Goal: Transaction & Acquisition: Purchase product/service

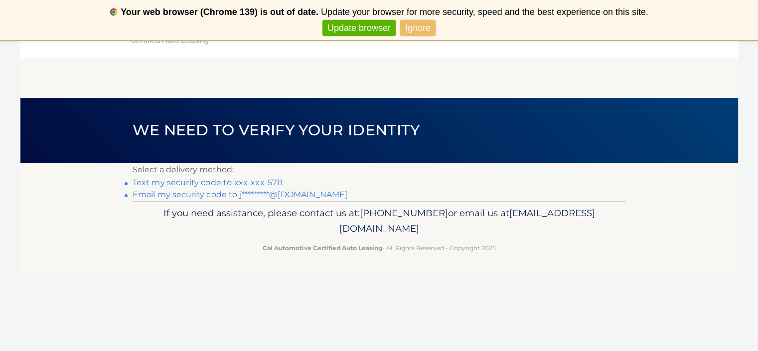
click at [536, 82] on main "We need to verify your identity Select a delivery method: Text my security code…" at bounding box center [379, 120] width 718 height 160
click at [462, 67] on main "We need to verify your identity Select a delivery method: Text my security code…" at bounding box center [379, 120] width 718 height 160
click at [333, 23] on link "Update browser" at bounding box center [359, 28] width 73 height 16
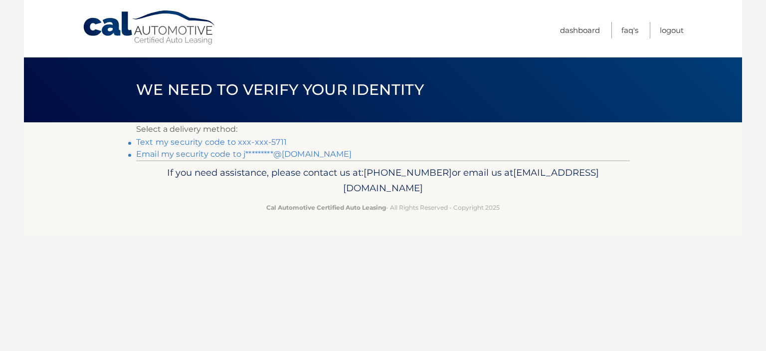
click at [192, 142] on link "Text my security code to xxx-xxx-5711" at bounding box center [211, 141] width 151 height 9
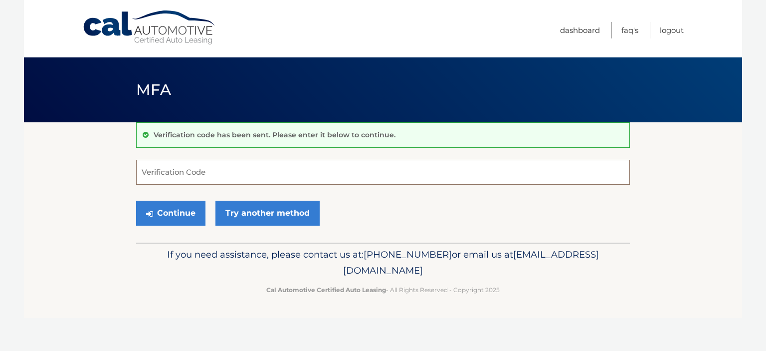
click at [219, 173] on input "Verification Code" at bounding box center [383, 172] width 494 height 25
click at [196, 172] on input "Verification Code" at bounding box center [383, 172] width 494 height 25
type input "110427"
click at [166, 206] on button "Continue" at bounding box center [170, 212] width 69 height 25
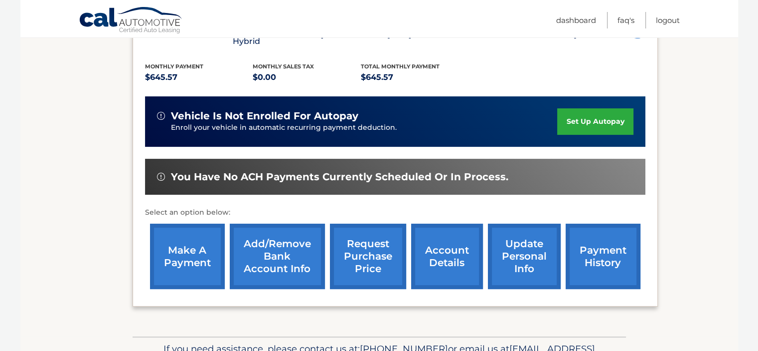
scroll to position [217, 0]
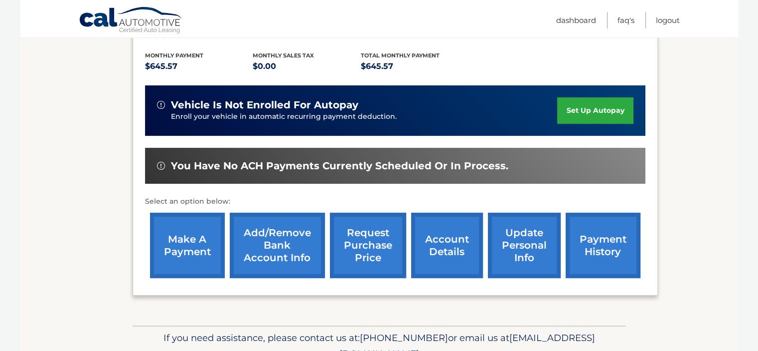
click at [178, 220] on link "make a payment" at bounding box center [187, 244] width 75 height 65
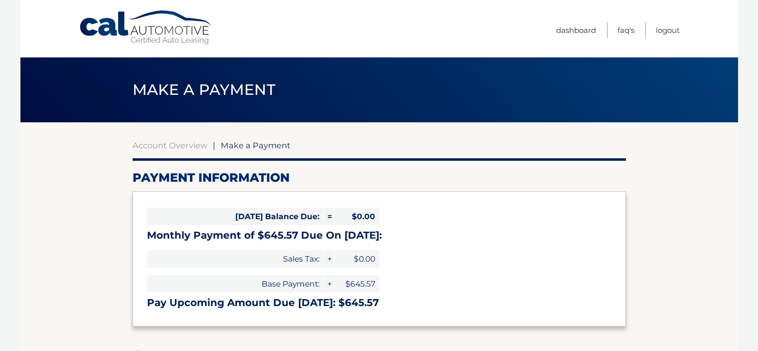
select select "Njc5Y2MyMTUtNzJiNi00MjMzLThhY2MtZjRhYTJhOTEwM2E1"
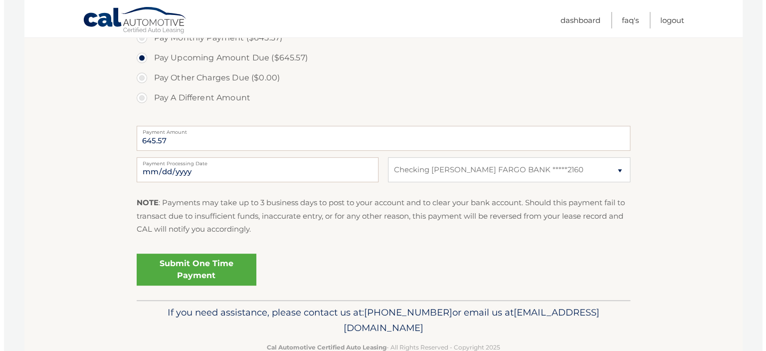
scroll to position [337, 0]
click at [213, 275] on link "Submit One Time Payment" at bounding box center [193, 270] width 120 height 32
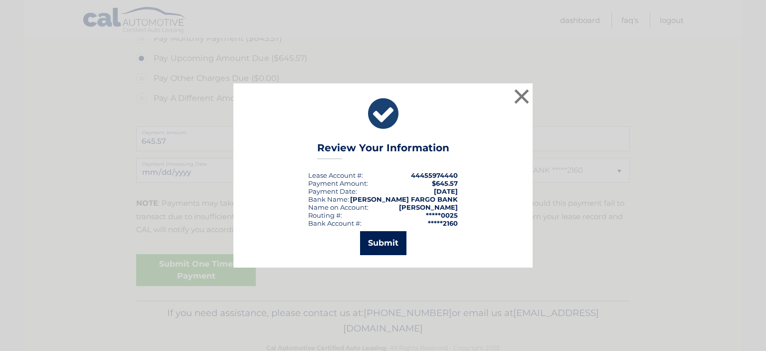
click at [379, 240] on button "Submit" at bounding box center [383, 243] width 46 height 24
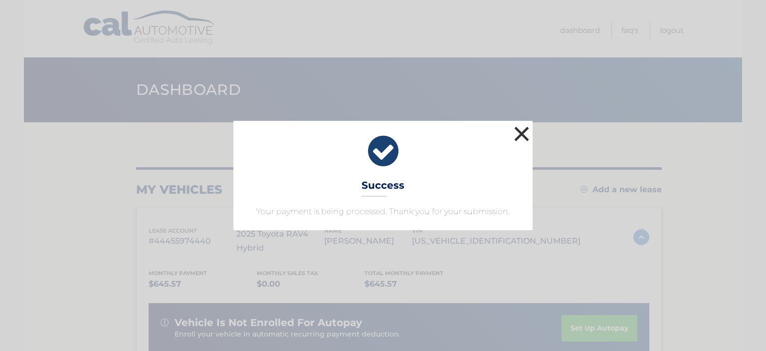
click at [525, 133] on button "×" at bounding box center [522, 134] width 20 height 20
